Goal: Information Seeking & Learning: Learn about a topic

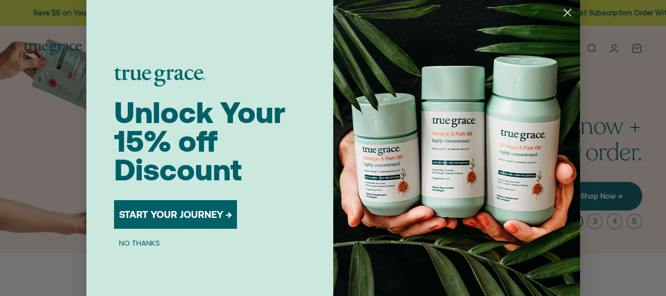
click at [566, 11] on icon "Close dialog" at bounding box center [567, 12] width 7 height 7
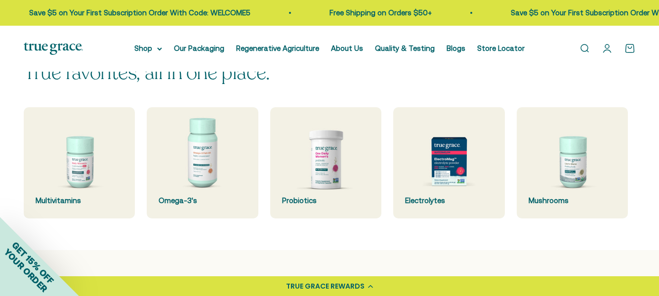
scroll to position [198, 0]
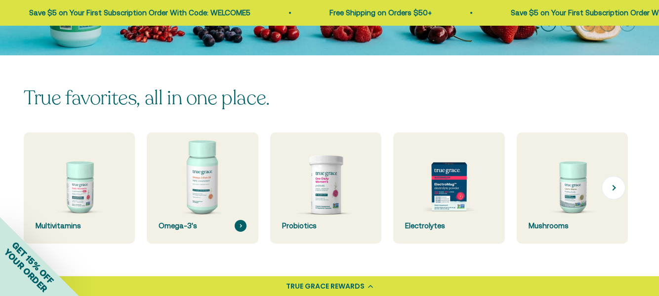
click at [200, 193] on img at bounding box center [203, 188] width 118 height 118
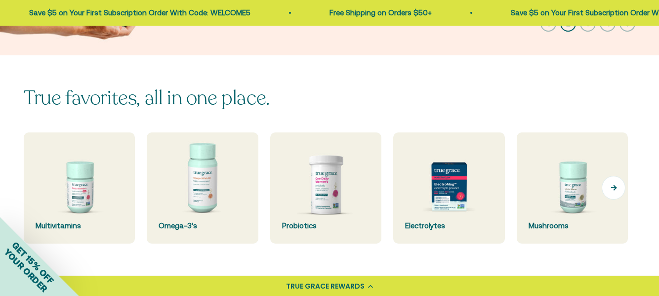
click at [614, 189] on button "Next" at bounding box center [614, 188] width 24 height 24
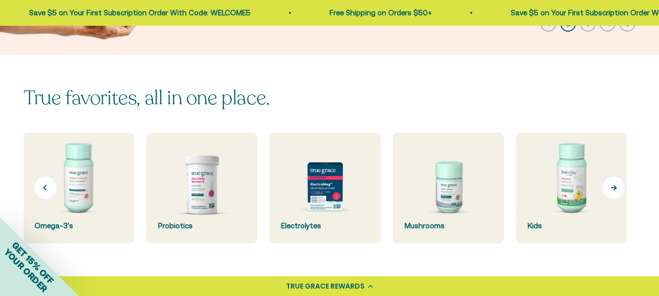
scroll to position [0, 124]
click at [462, 187] on img at bounding box center [448, 188] width 118 height 118
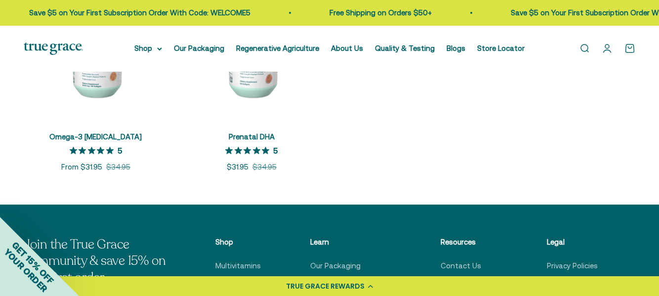
scroll to position [296, 0]
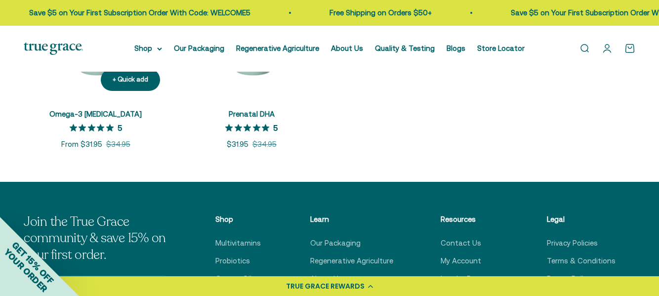
click at [94, 116] on link "Omega-3 [MEDICAL_DATA]" at bounding box center [95, 114] width 92 height 8
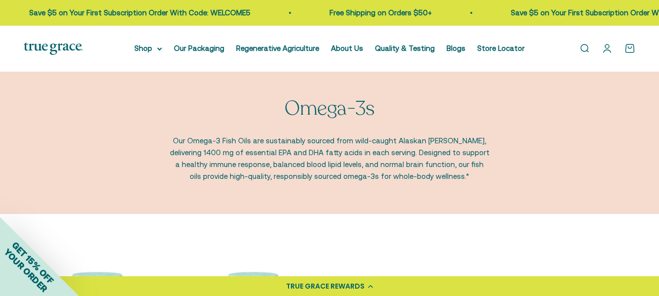
scroll to position [0, 0]
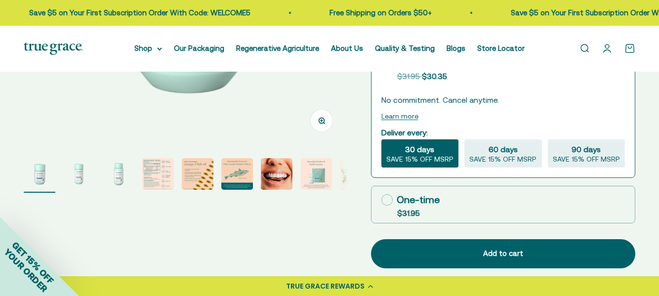
scroll to position [296, 0]
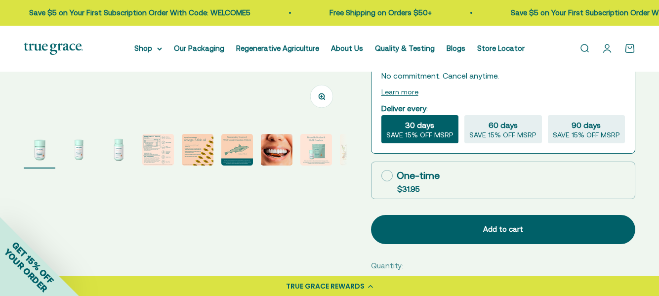
click at [81, 155] on img "Go to item 2" at bounding box center [79, 150] width 32 height 32
click at [276, 148] on img "Go to item 7" at bounding box center [277, 150] width 32 height 32
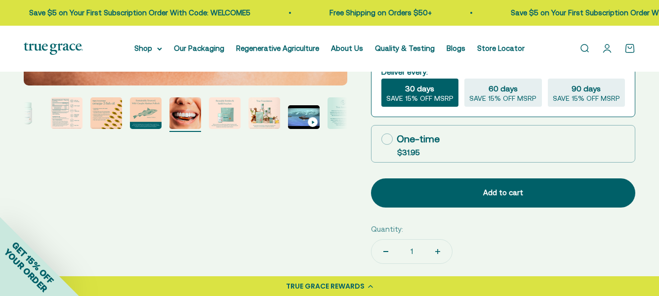
scroll to position [346, 0]
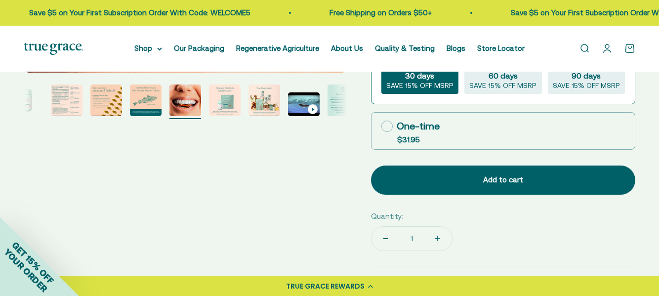
click at [226, 105] on img "Go to item 8" at bounding box center [225, 100] width 32 height 32
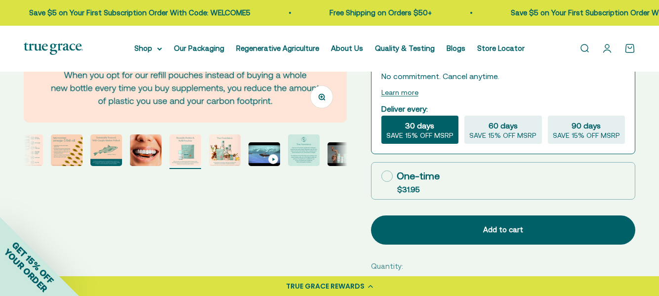
scroll to position [296, 0]
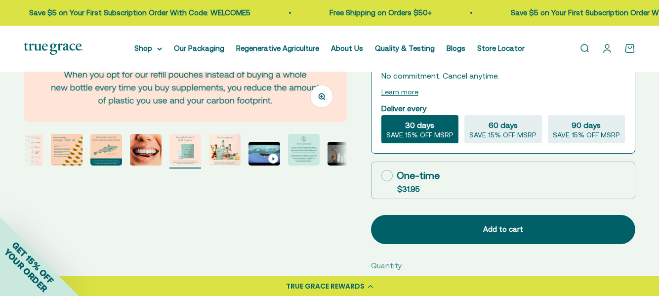
click at [307, 154] on img "Go to item 11" at bounding box center [304, 150] width 32 height 32
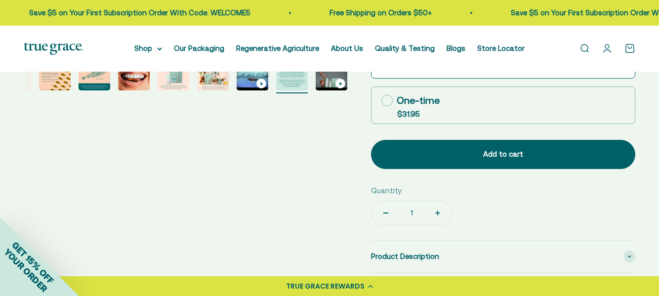
scroll to position [346, 0]
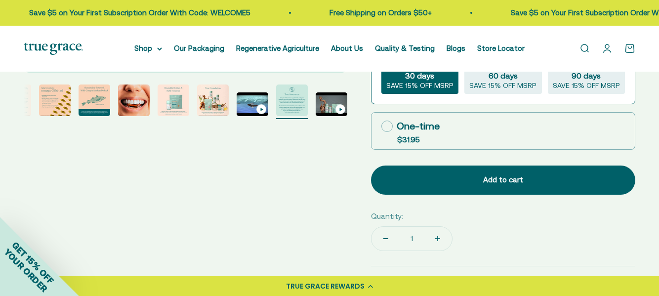
click at [54, 92] on img "Go to item 5" at bounding box center [55, 100] width 32 height 32
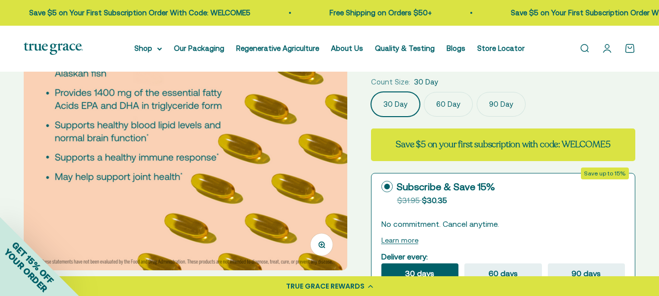
scroll to position [0, 0]
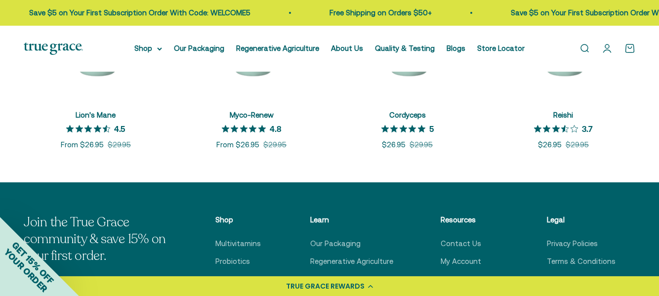
scroll to position [247, 0]
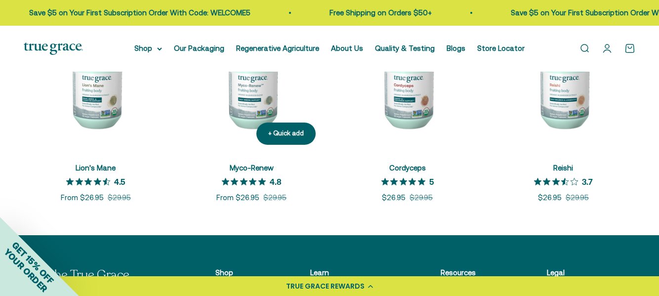
click at [242, 167] on link "Myco-Renew" at bounding box center [252, 167] width 44 height 8
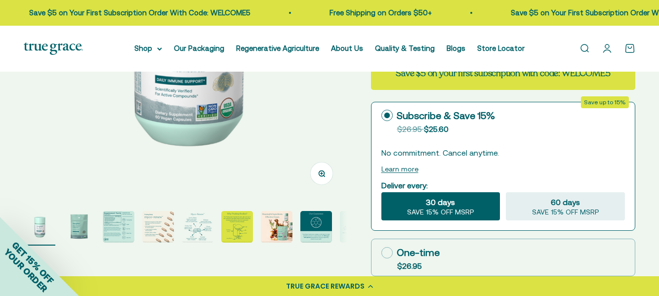
scroll to position [247, 0]
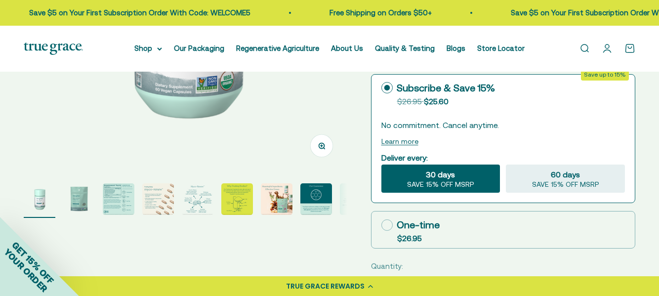
click at [78, 201] on img "Go to item 2" at bounding box center [79, 199] width 32 height 32
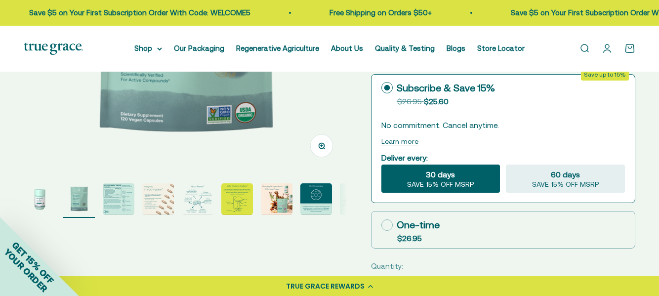
click at [118, 190] on img "Go to item 3" at bounding box center [119, 199] width 32 height 32
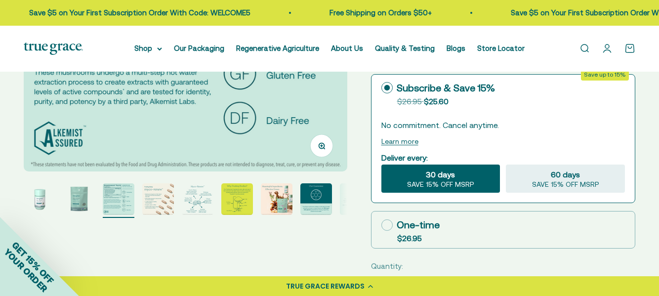
click at [150, 202] on img "Go to item 4" at bounding box center [158, 199] width 32 height 32
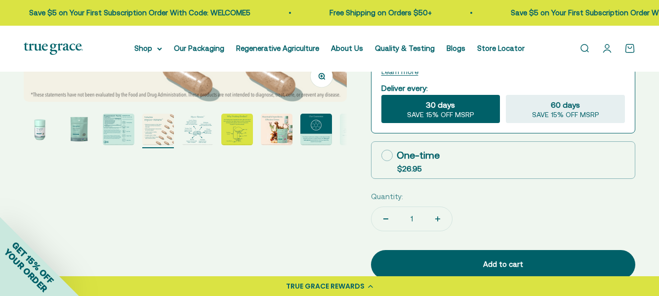
scroll to position [346, 0]
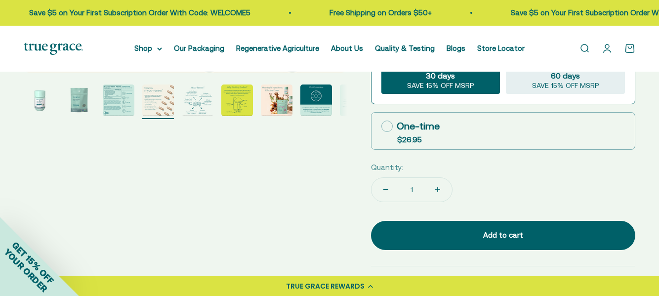
click at [197, 104] on img "Go to item 5" at bounding box center [198, 100] width 32 height 32
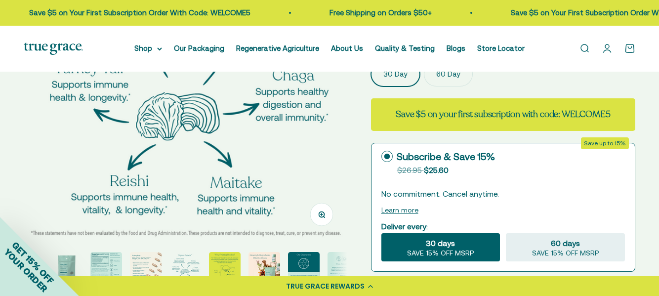
scroll to position [198, 0]
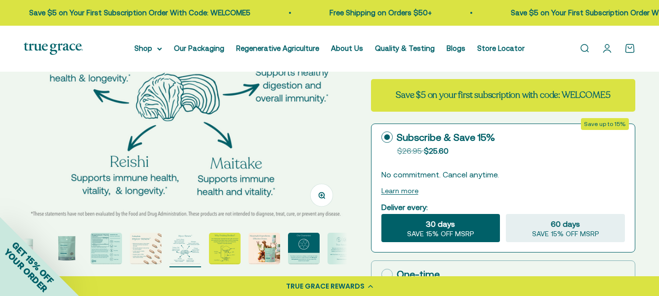
click at [269, 251] on img "Go to item 7" at bounding box center [264, 249] width 32 height 32
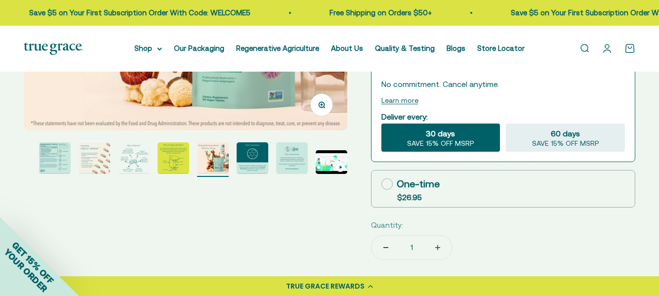
scroll to position [296, 0]
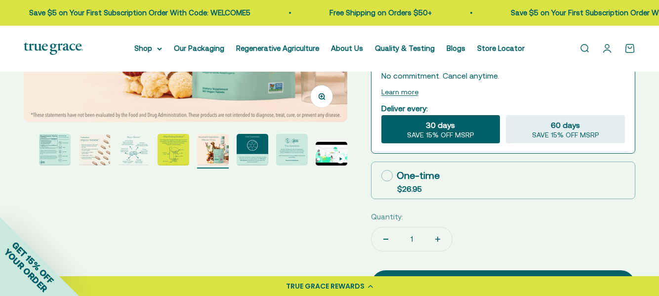
click at [249, 161] on img "Go to item 8" at bounding box center [253, 150] width 32 height 32
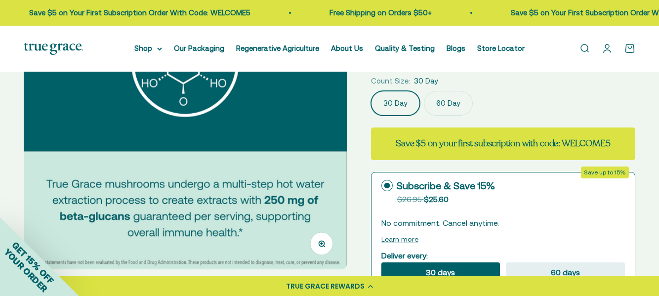
scroll to position [99, 0]
